Goal: Information Seeking & Learning: Find specific fact

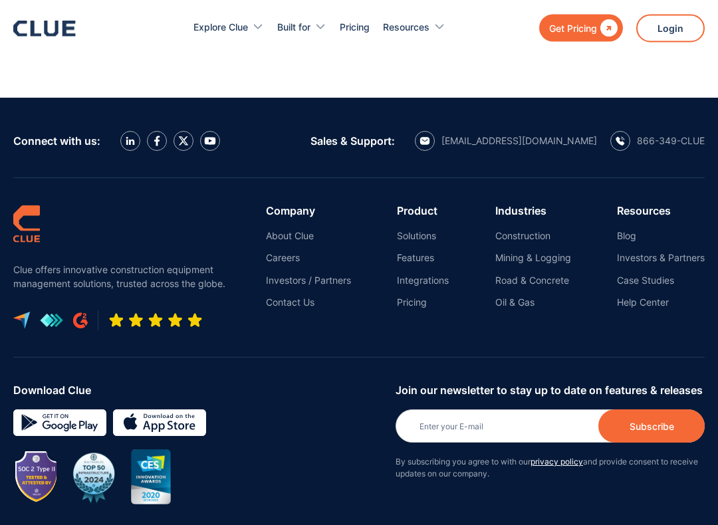
scroll to position [2675, 0]
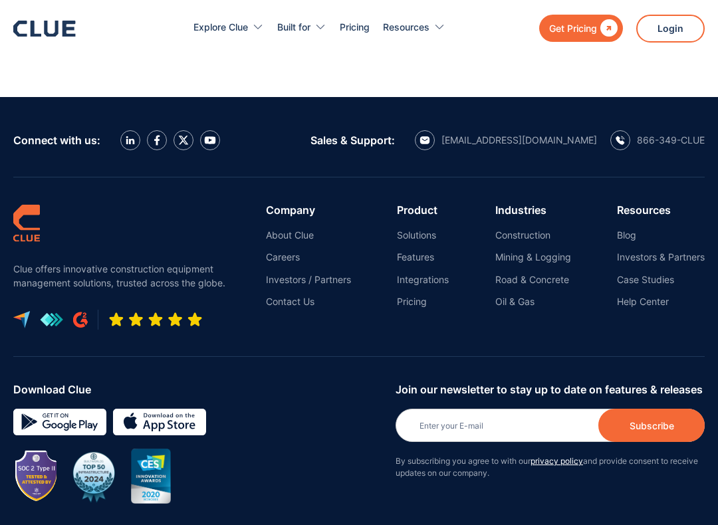
click at [420, 229] on link "Solutions" at bounding box center [423, 235] width 52 height 12
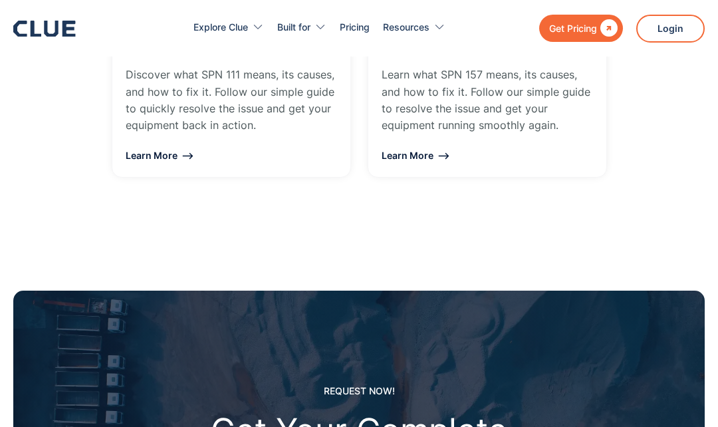
scroll to position [1754, 0]
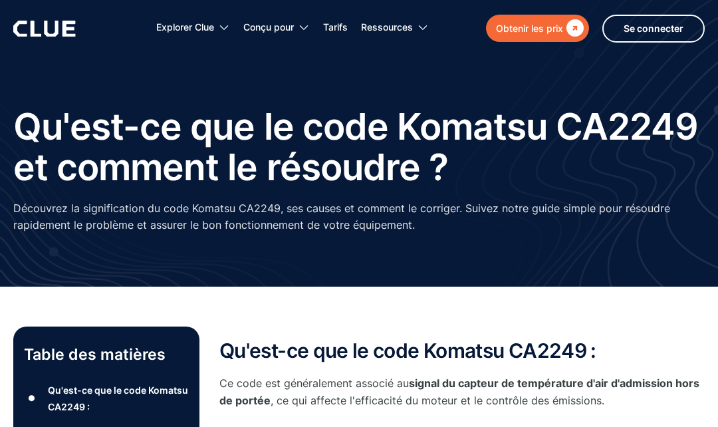
click at [660, 29] on font "Se connecter" at bounding box center [654, 28] width 60 height 11
